Goal: Use online tool/utility: Utilize a website feature to perform a specific function

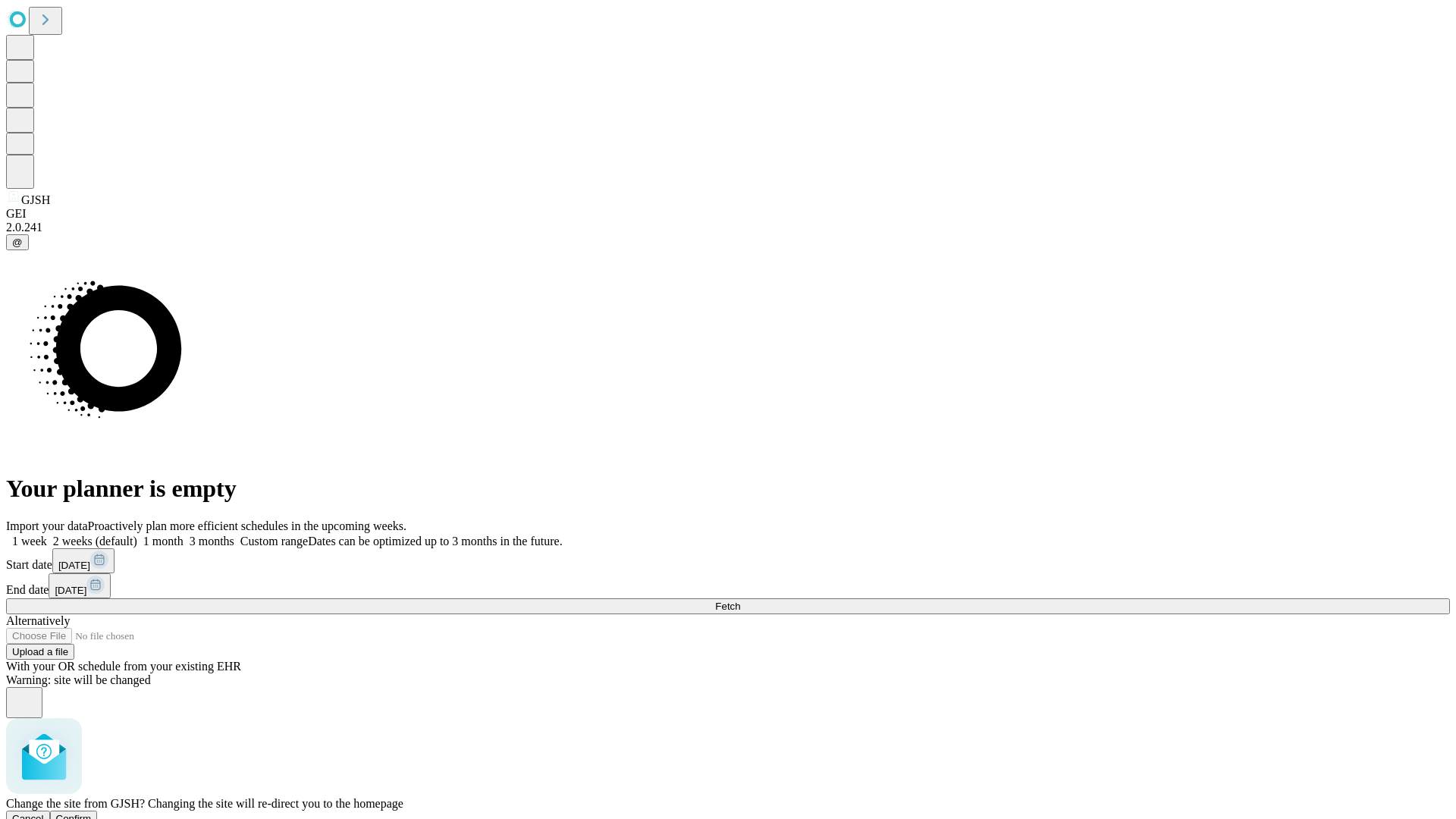
click at [92, 813] on span "Confirm" at bounding box center [74, 819] width 35 height 11
click at [184, 535] on label "1 month" at bounding box center [159, 541] width 46 height 13
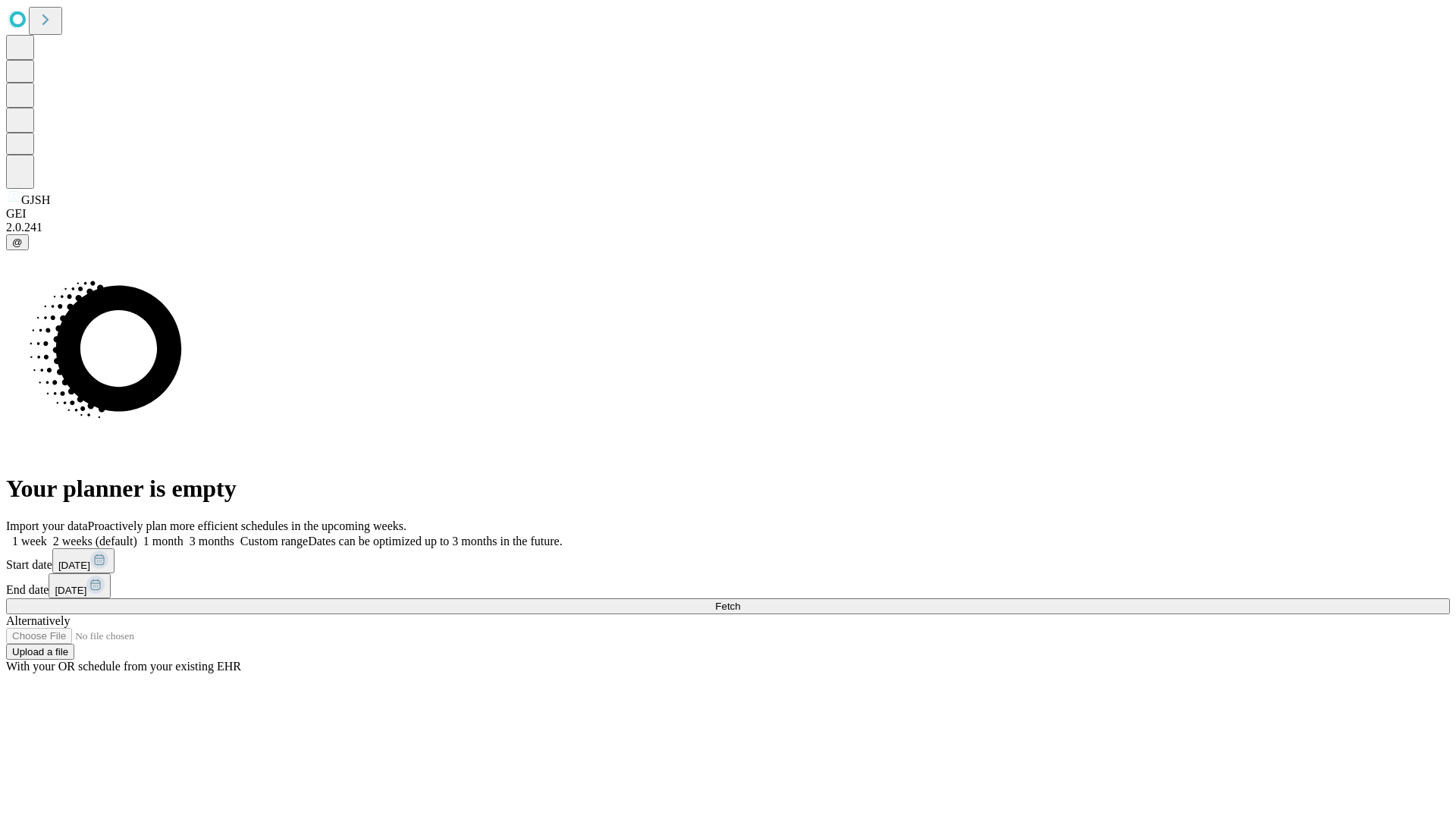
click at [740, 601] on span "Fetch" at bounding box center [727, 606] width 25 height 11
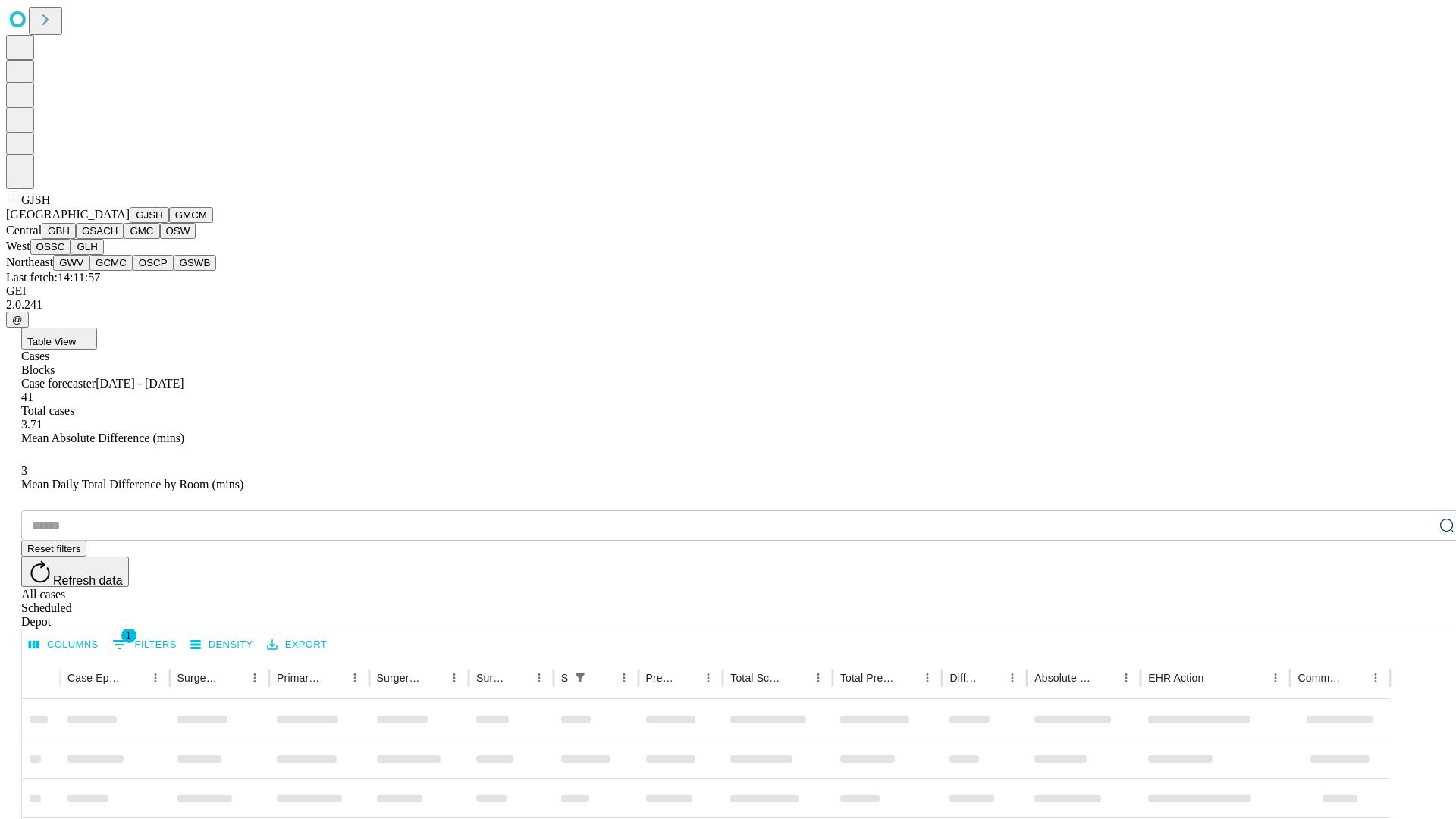
click at [169, 223] on button "GMCM" at bounding box center [191, 215] width 44 height 16
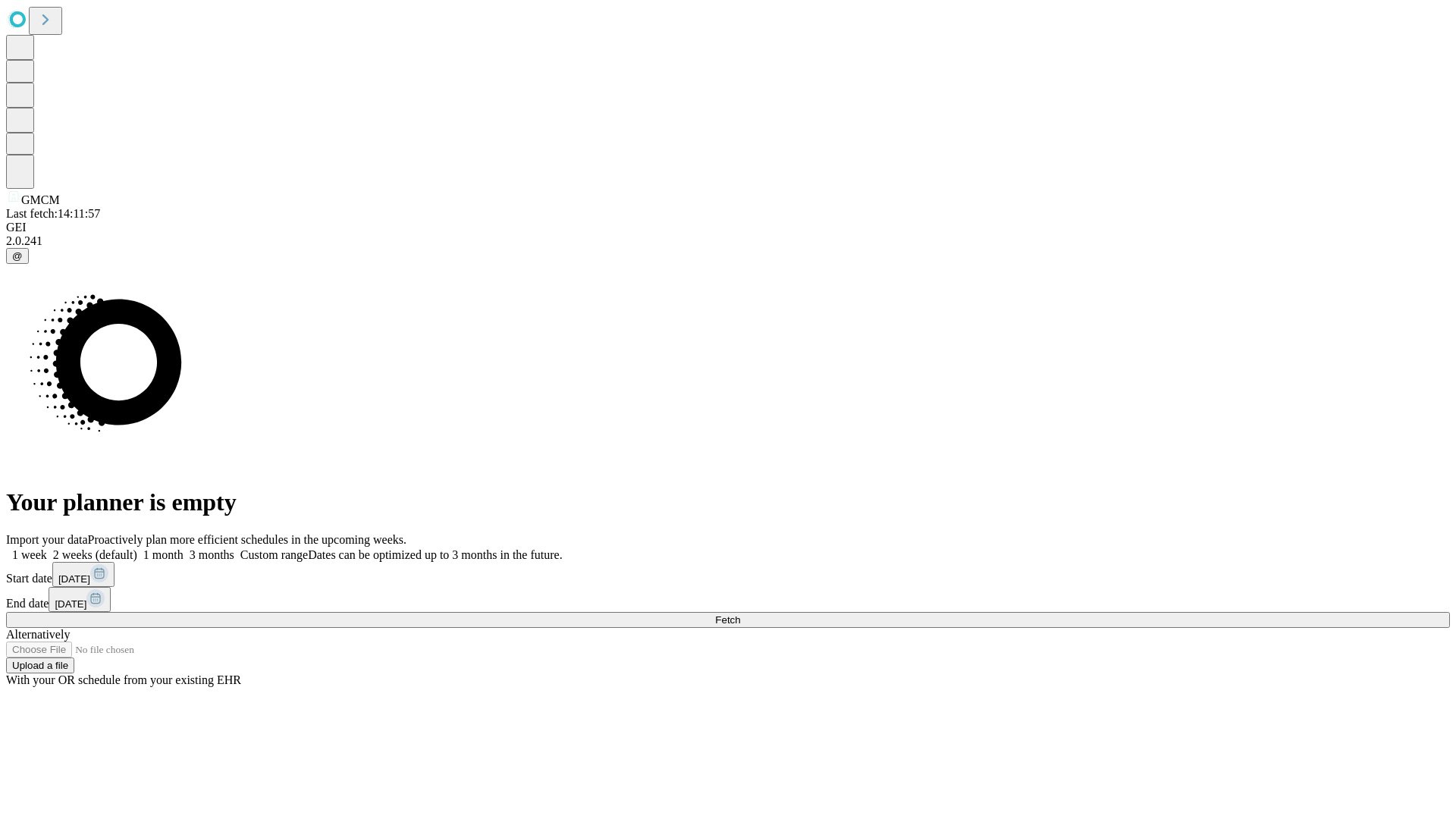
click at [184, 548] on label "1 month" at bounding box center [159, 555] width 46 height 13
click at [740, 614] on span "Fetch" at bounding box center [727, 620] width 25 height 11
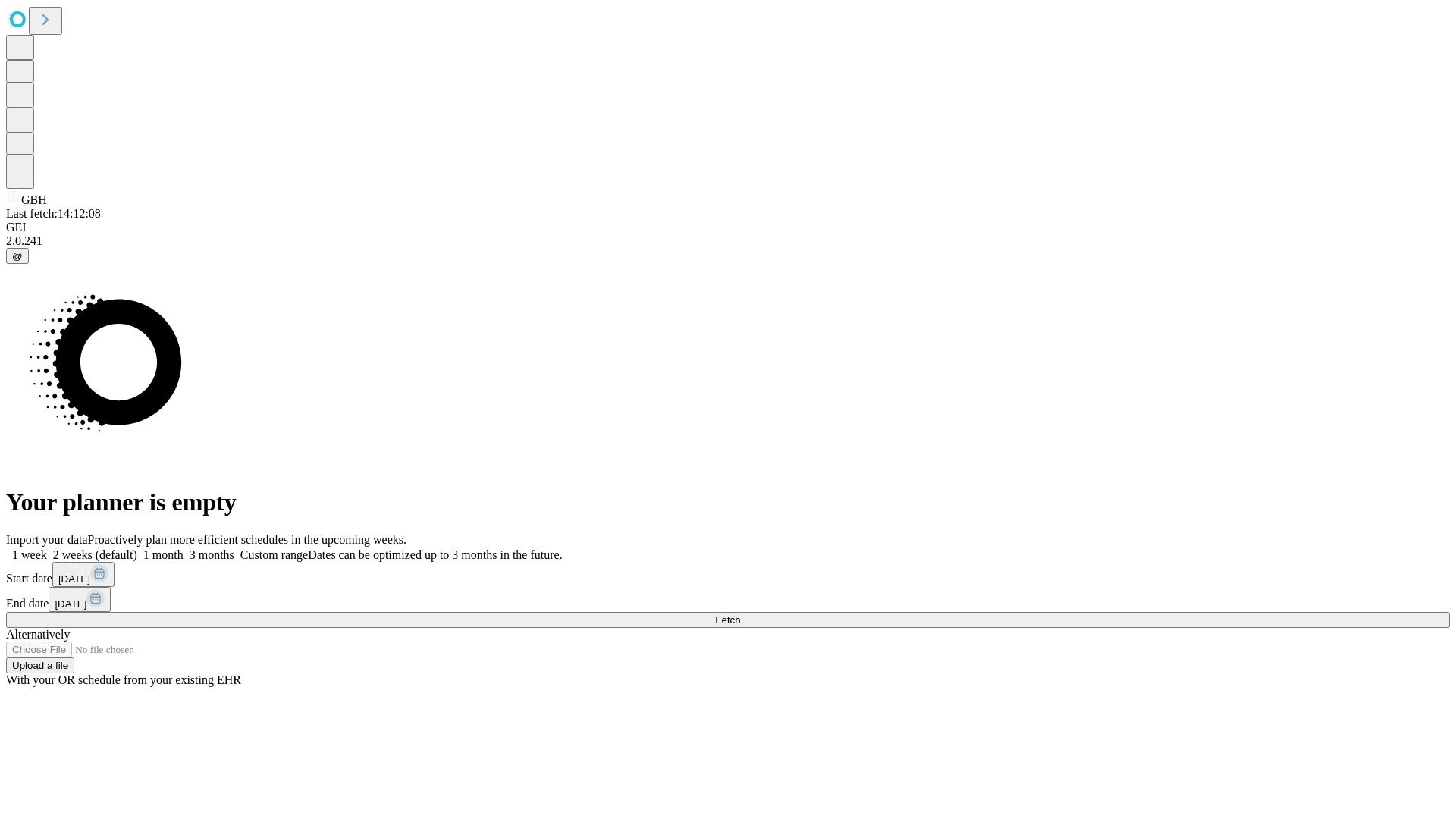
click at [184, 548] on label "1 month" at bounding box center [159, 555] width 46 height 13
click at [740, 614] on span "Fetch" at bounding box center [727, 620] width 25 height 11
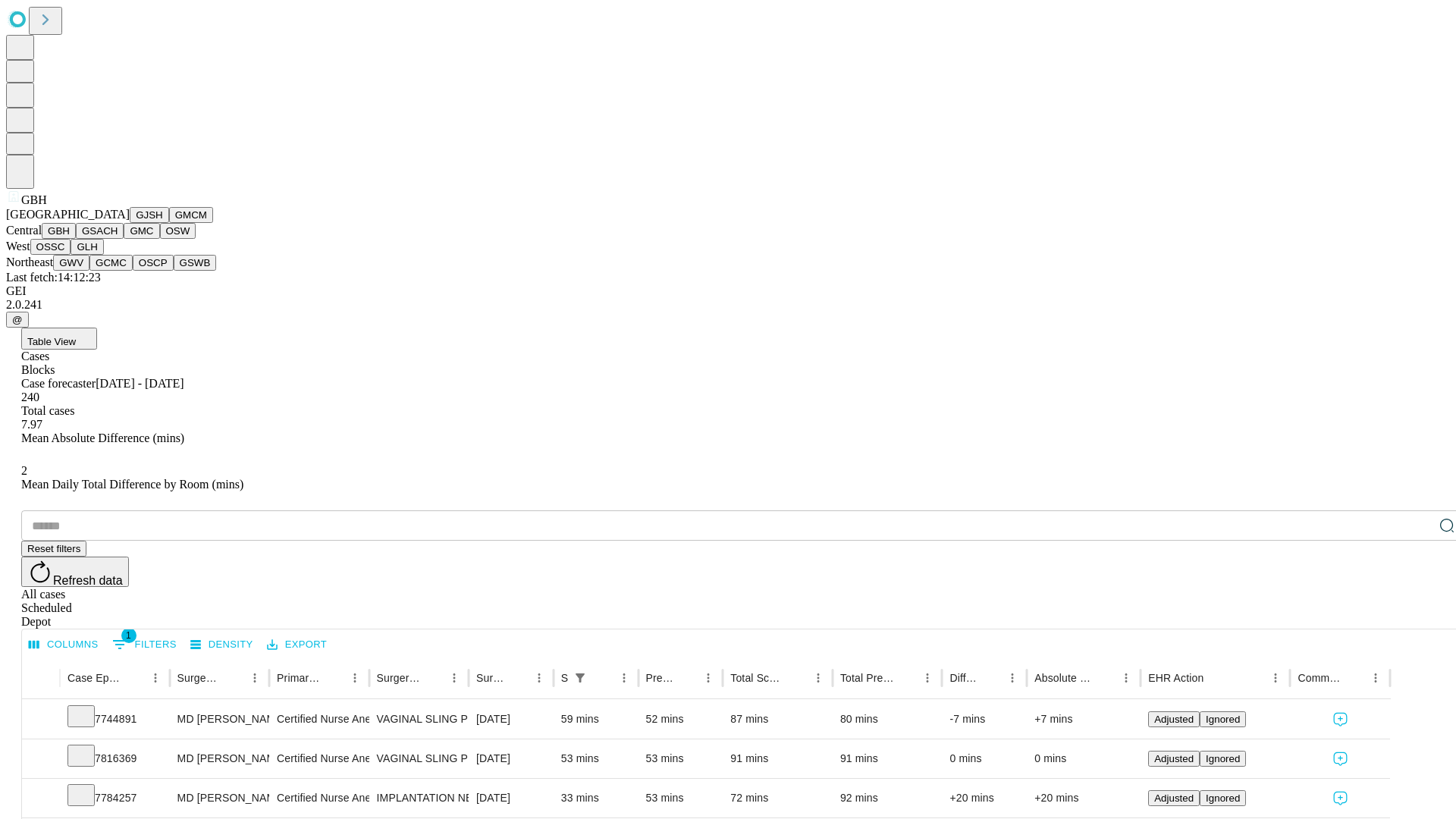
click at [118, 239] on button "GSACH" at bounding box center [99, 231] width 48 height 16
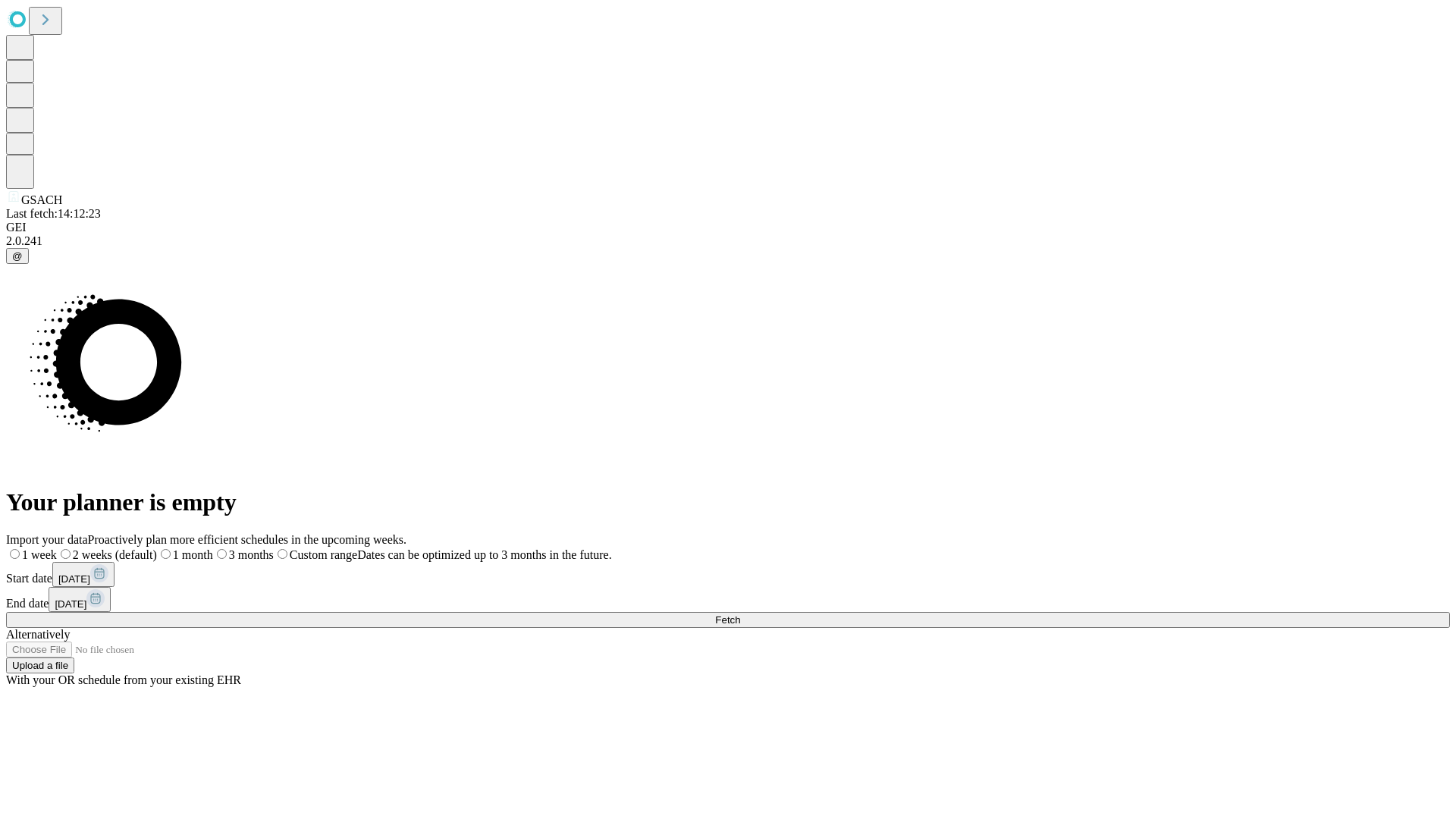
click at [740, 614] on span "Fetch" at bounding box center [727, 620] width 25 height 11
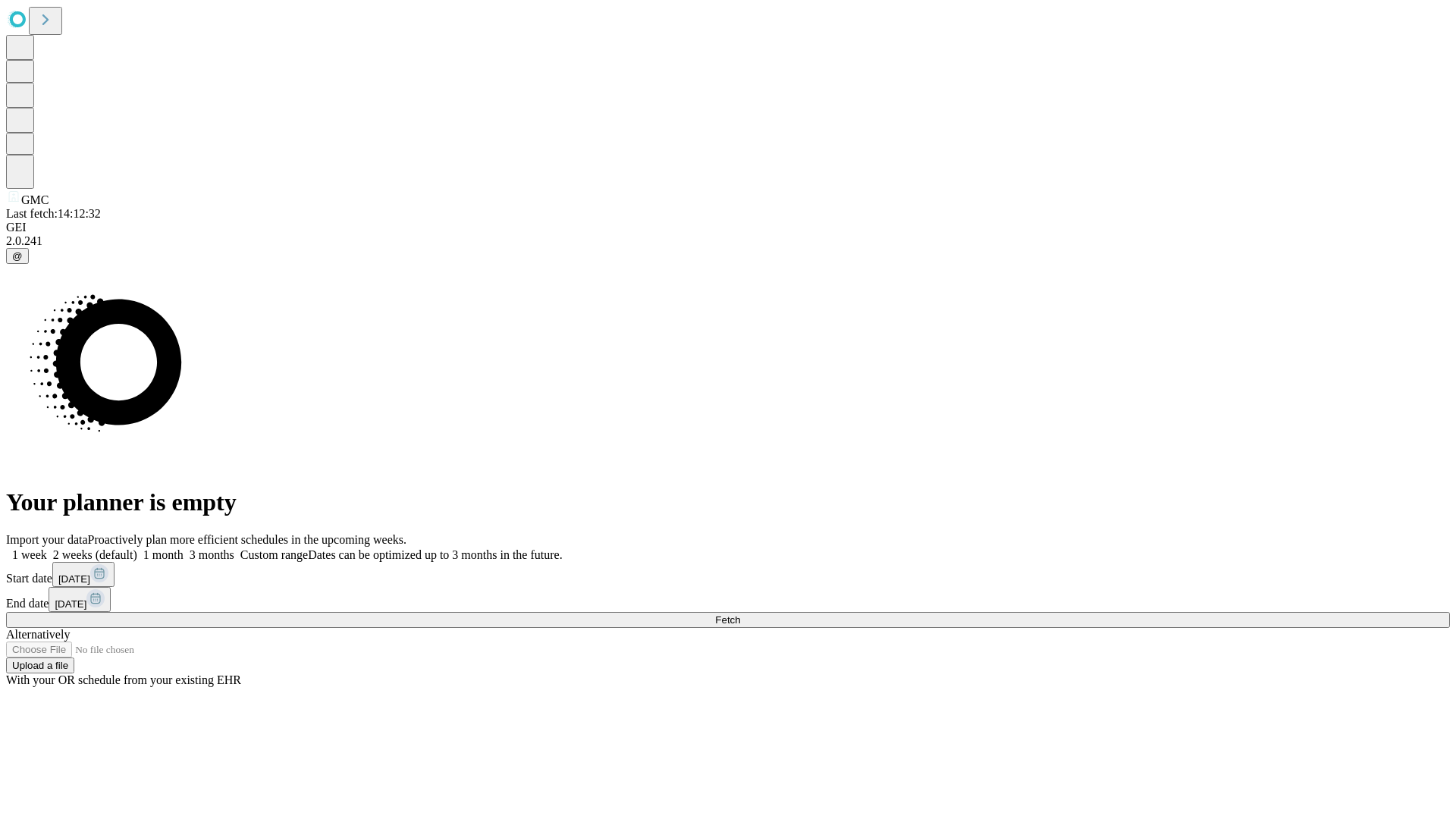
click at [184, 548] on label "1 month" at bounding box center [159, 555] width 46 height 13
click at [740, 614] on span "Fetch" at bounding box center [727, 620] width 25 height 11
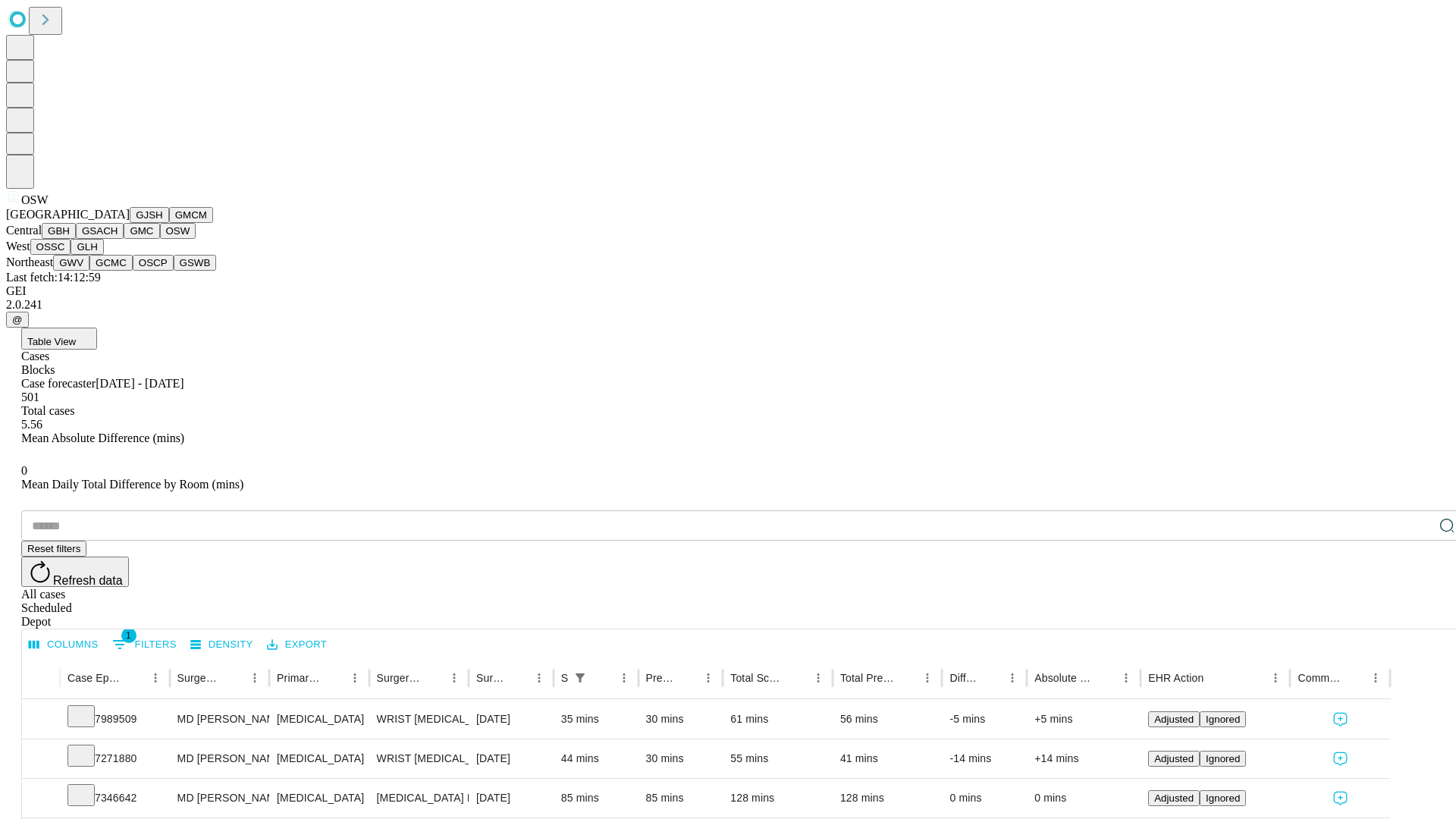
click at [72, 254] on button "OSSC" at bounding box center [51, 247] width 41 height 16
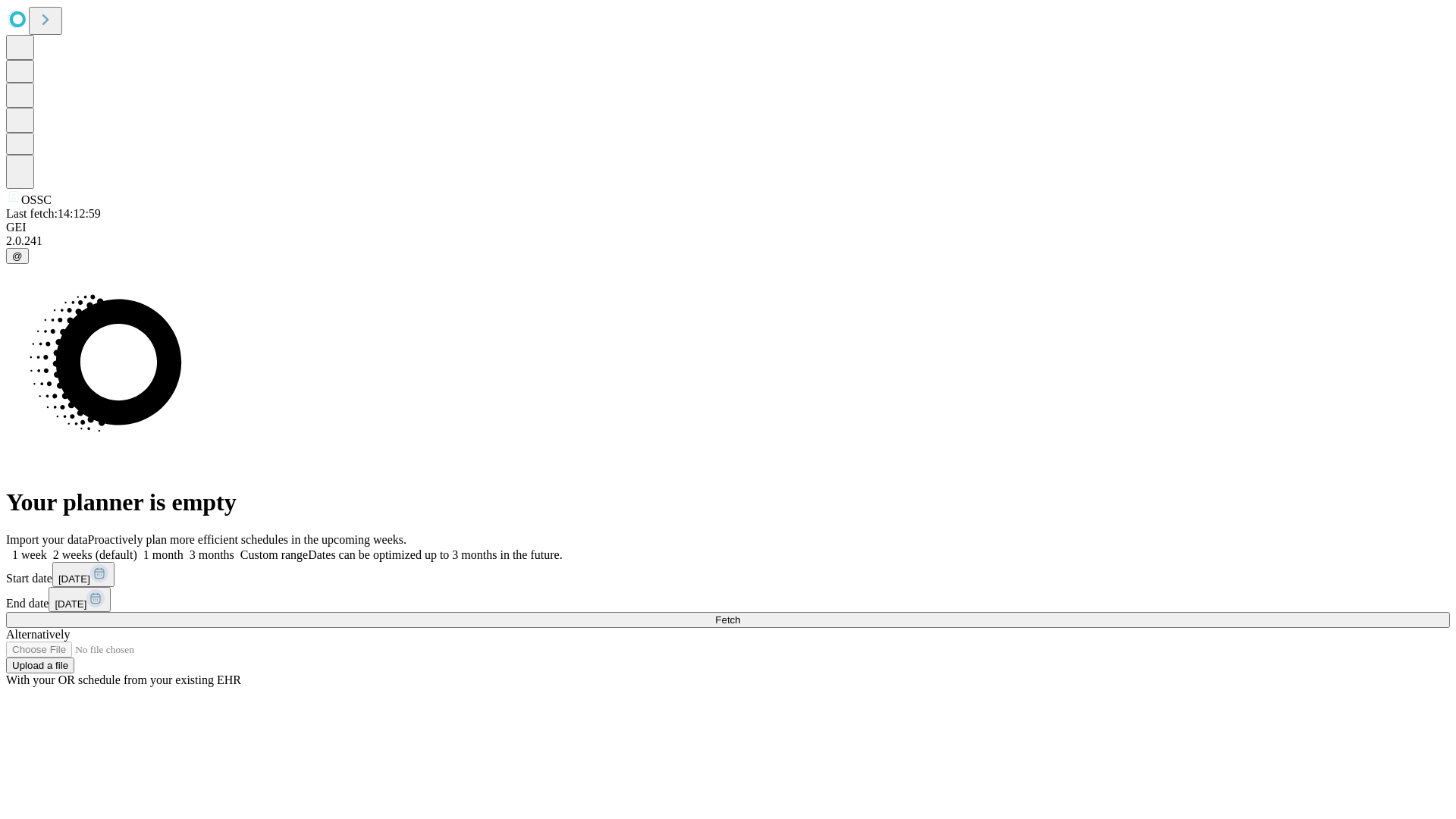
click at [184, 548] on label "1 month" at bounding box center [159, 555] width 46 height 13
click at [740, 614] on span "Fetch" at bounding box center [727, 620] width 25 height 11
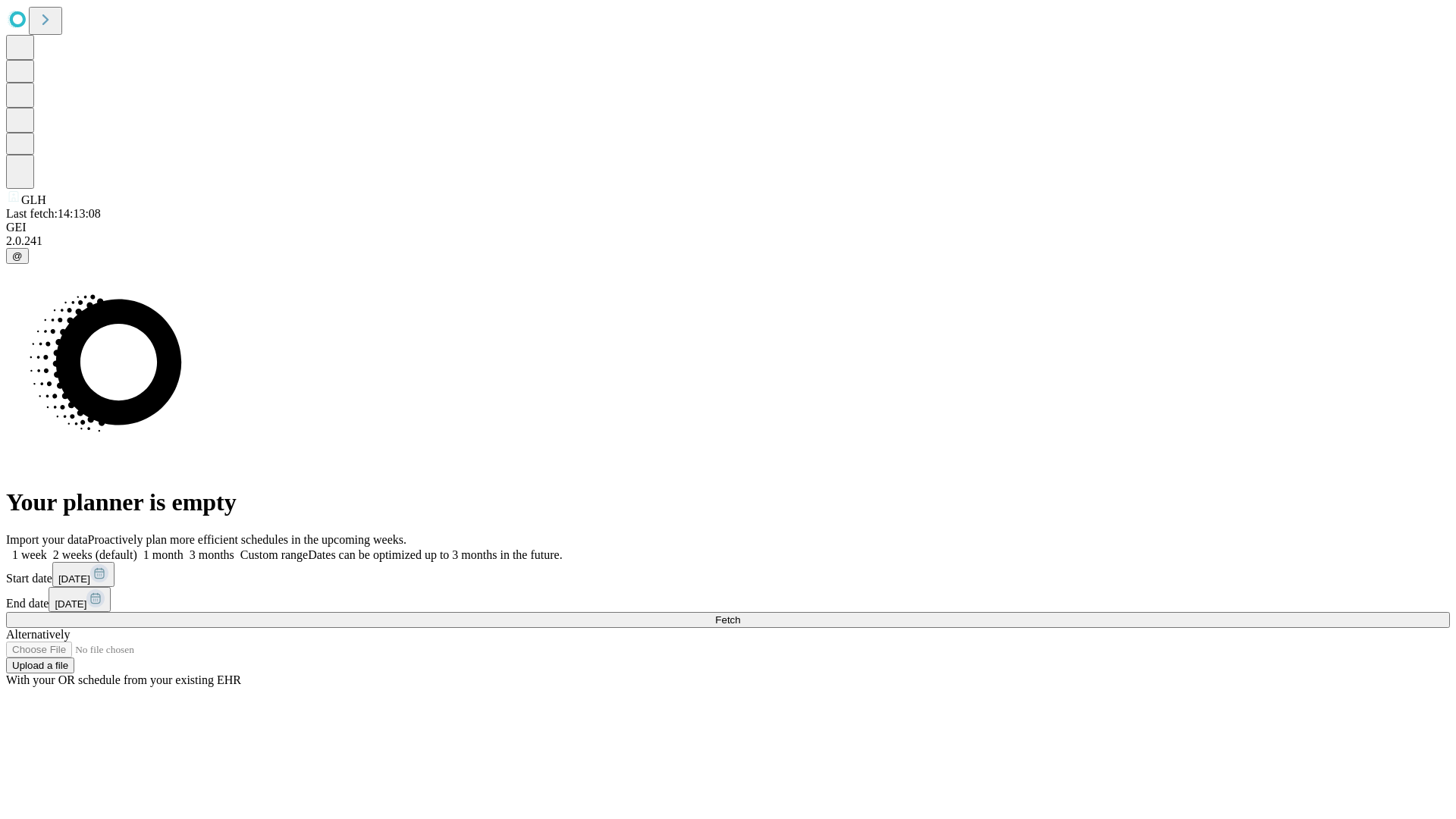
click at [184, 548] on label "1 month" at bounding box center [159, 555] width 46 height 13
click at [740, 614] on span "Fetch" at bounding box center [727, 620] width 25 height 11
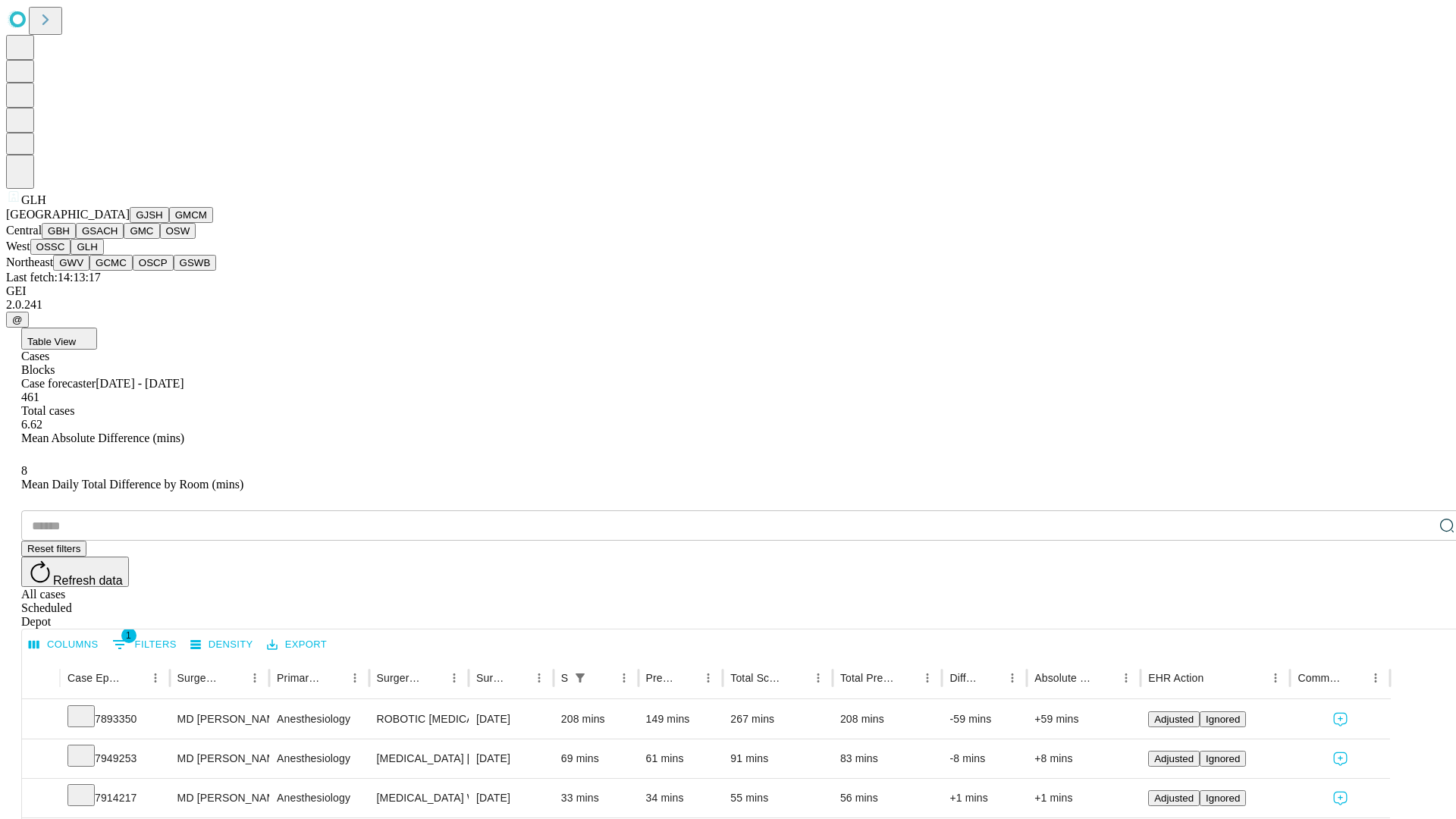
click at [89, 271] on button "GWV" at bounding box center [71, 263] width 36 height 16
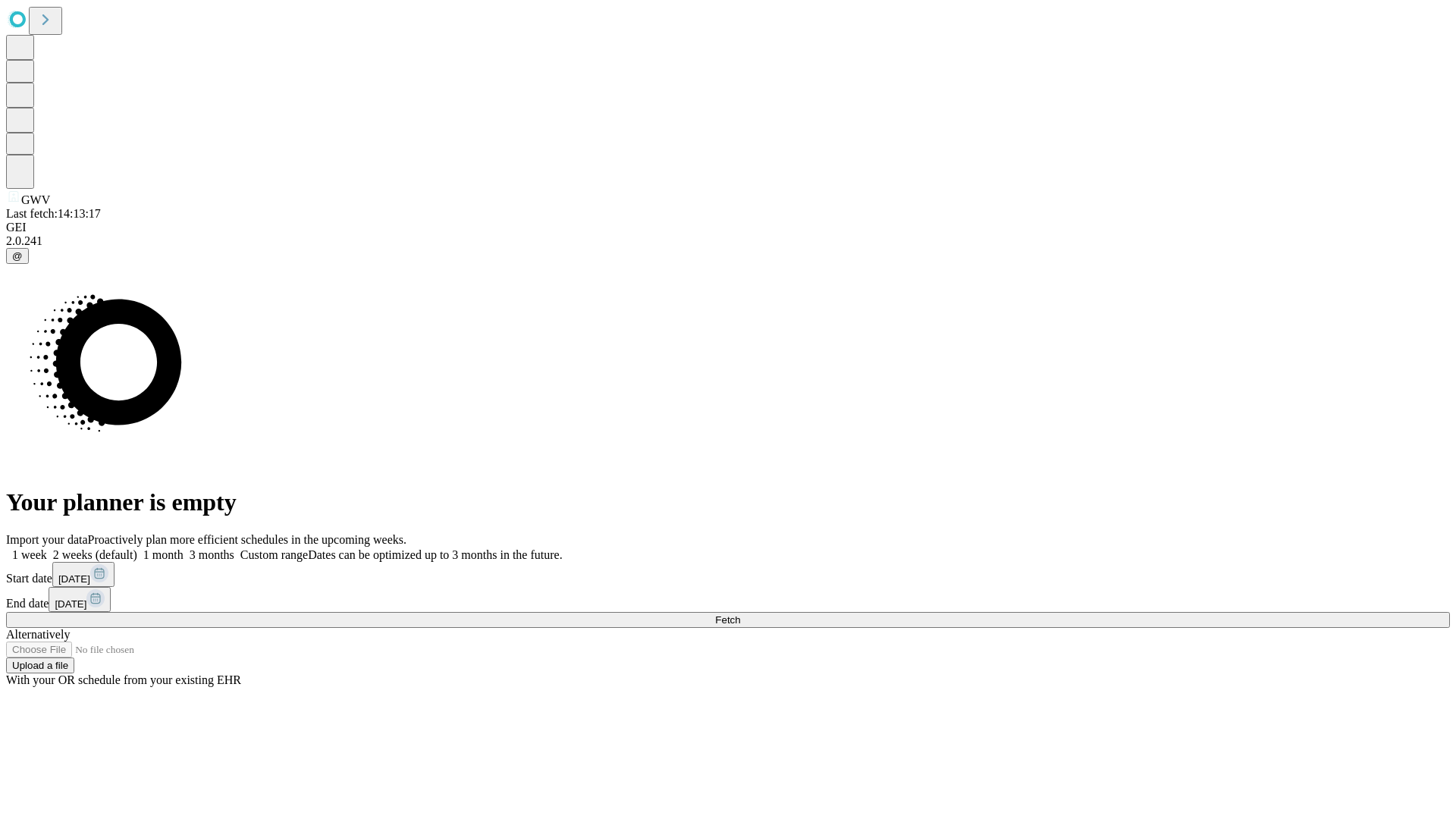
click at [184, 548] on label "1 month" at bounding box center [159, 555] width 46 height 13
click at [740, 614] on span "Fetch" at bounding box center [727, 620] width 25 height 11
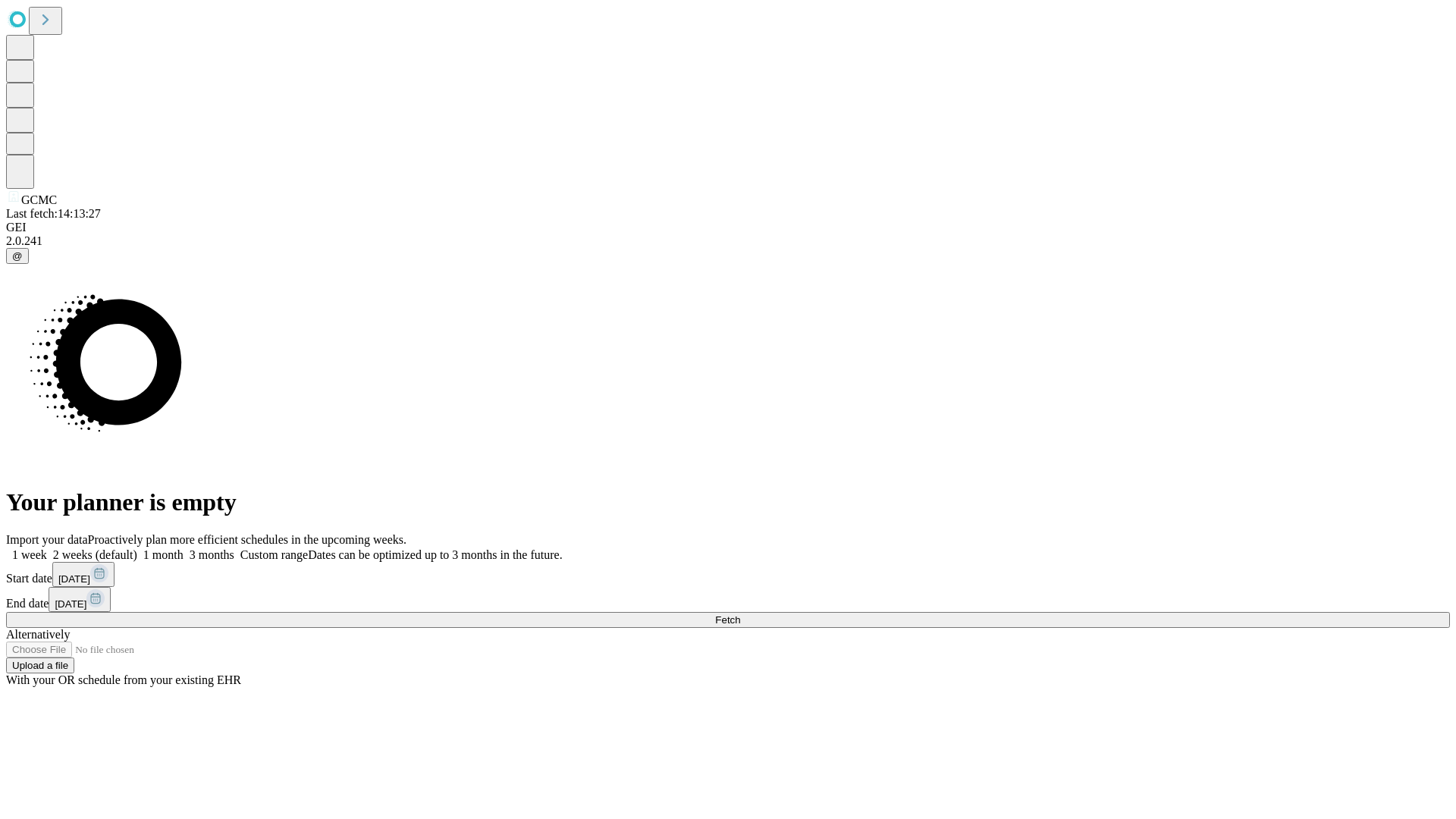
click at [184, 548] on label "1 month" at bounding box center [159, 555] width 46 height 13
click at [740, 614] on span "Fetch" at bounding box center [727, 620] width 25 height 11
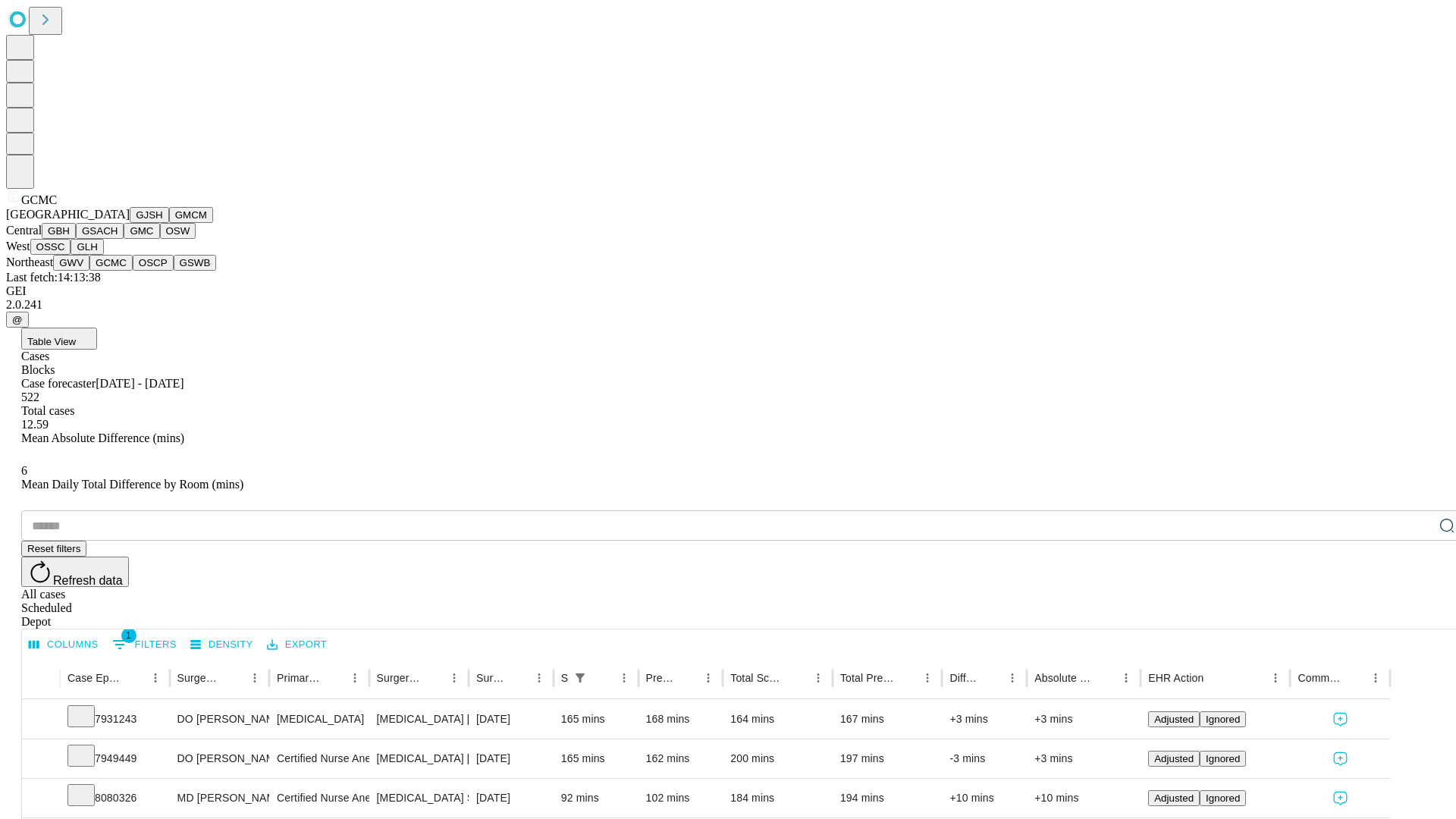
click at [133, 271] on button "OSCP" at bounding box center [153, 263] width 41 height 16
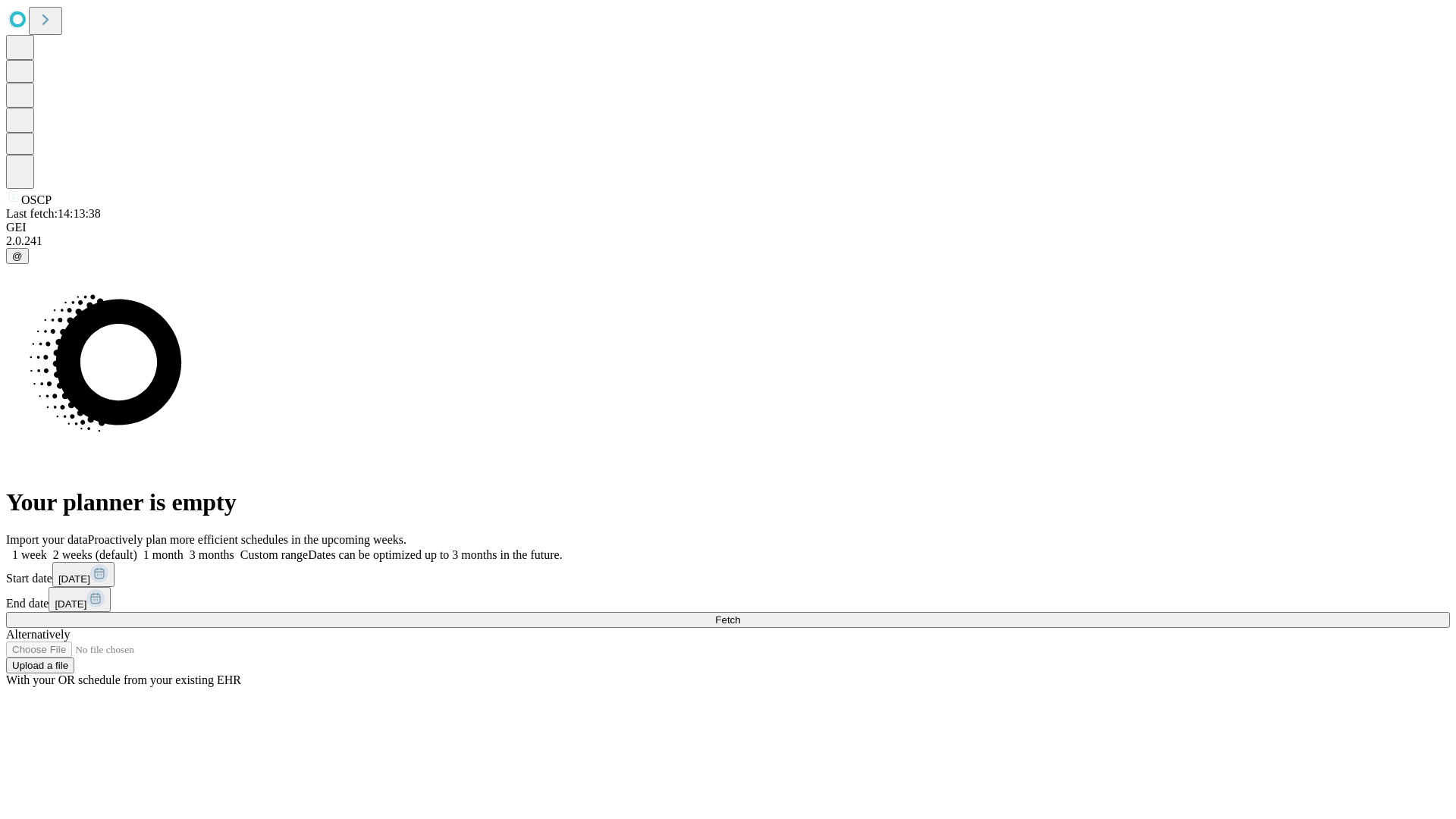
click at [184, 548] on label "1 month" at bounding box center [159, 555] width 46 height 13
click at [740, 614] on span "Fetch" at bounding box center [727, 620] width 25 height 11
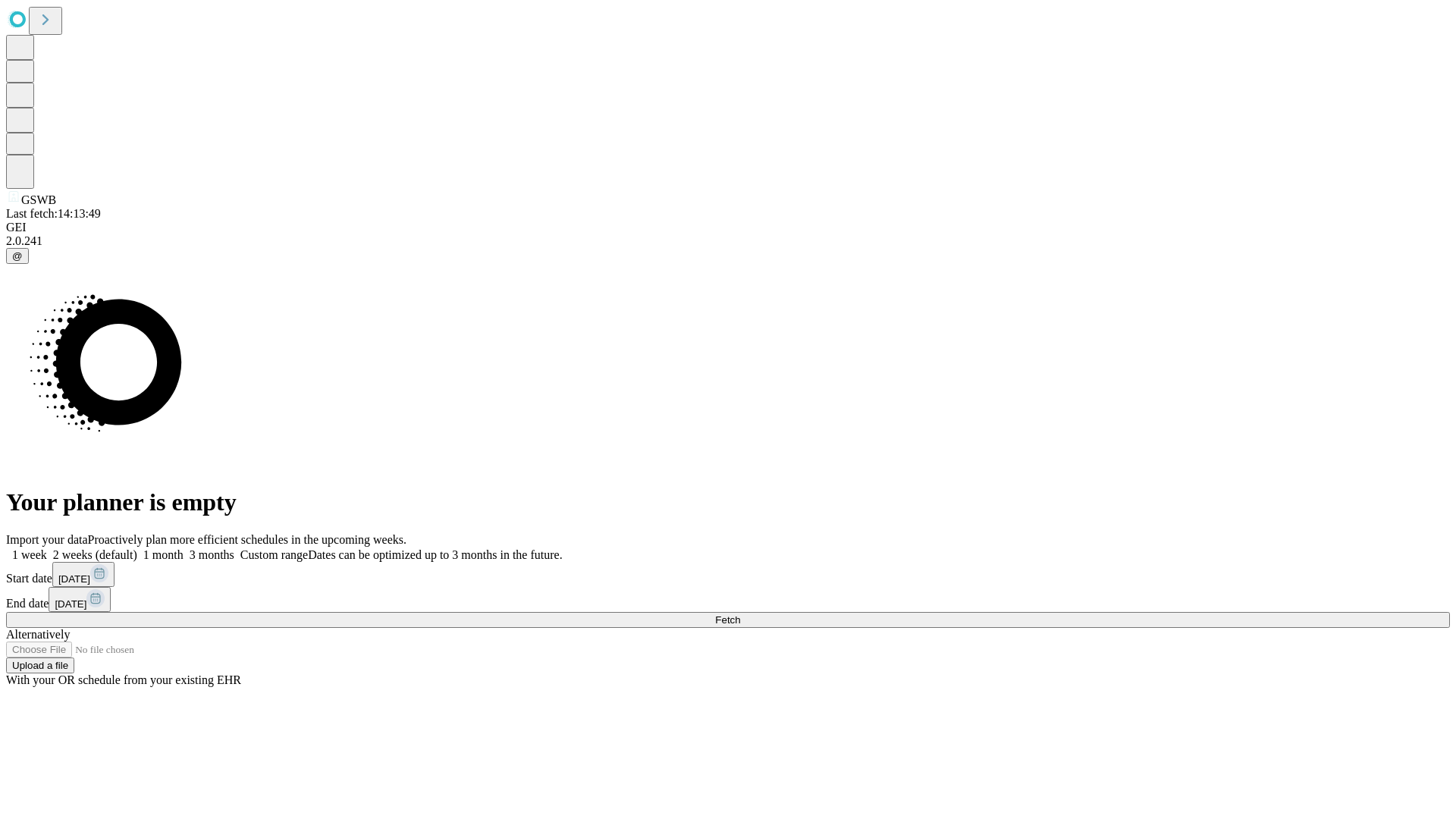
click at [184, 548] on label "1 month" at bounding box center [159, 555] width 46 height 13
click at [740, 614] on span "Fetch" at bounding box center [727, 620] width 25 height 11
